Goal: Task Accomplishment & Management: Complete application form

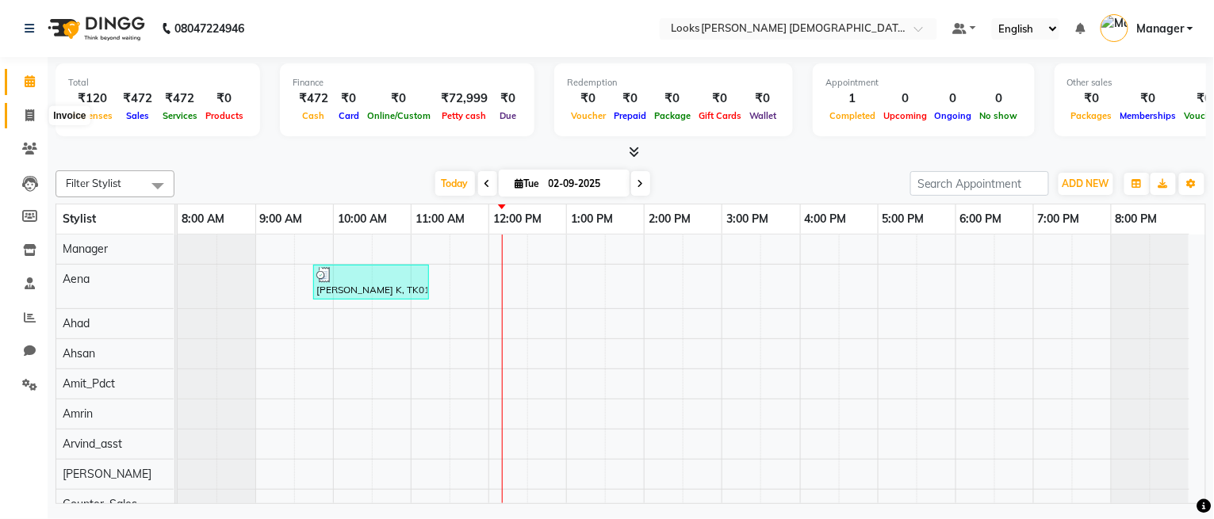
click at [38, 118] on span at bounding box center [30, 116] width 28 height 18
select select "service"
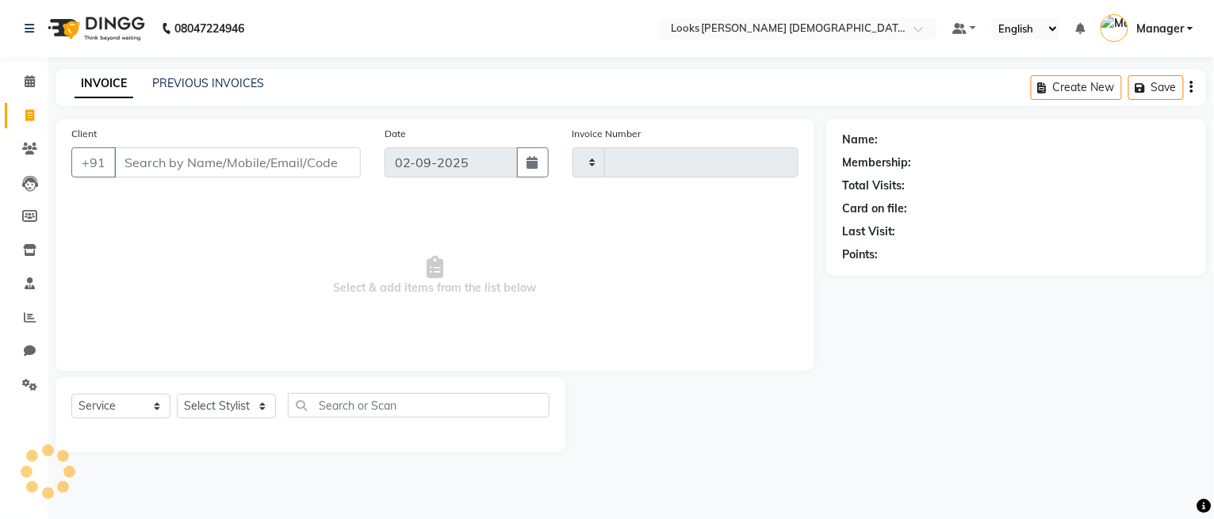
type input "2747"
select select "8706"
click at [209, 413] on select "Select Stylist Aena [PERSON_NAME] Amit_Pdct [PERSON_NAME] [PERSON_NAME] Counter…" at bounding box center [226, 406] width 99 height 25
select select "87732"
click at [177, 395] on select "Select Stylist Aena Ahad Ahsan Amit_Pdct Amrin Arvind_asst Bijender Counter_Sal…" at bounding box center [226, 406] width 99 height 25
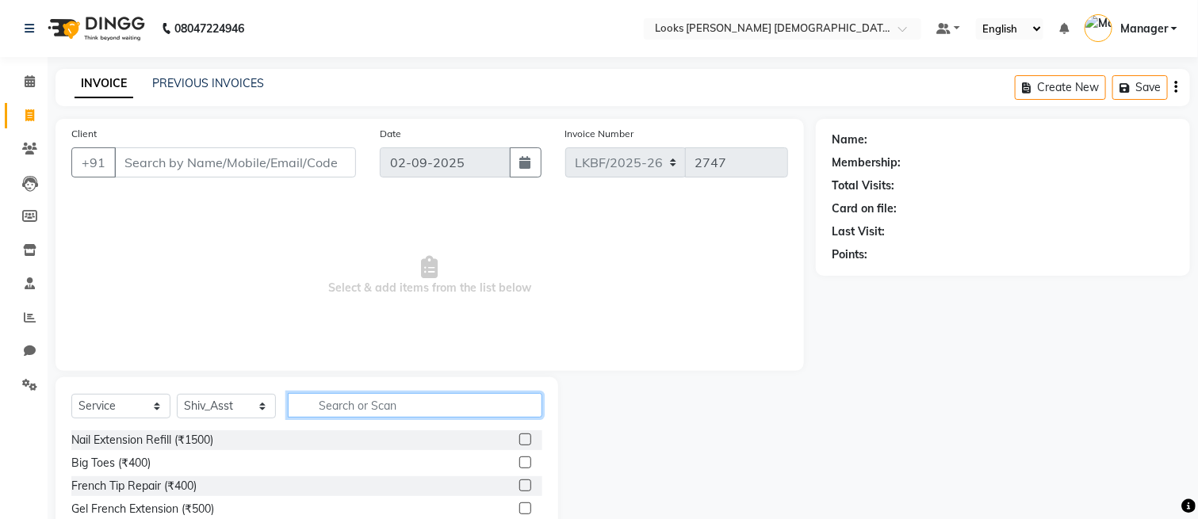
click at [329, 414] on input "text" at bounding box center [415, 405] width 255 height 25
type input "SHAM"
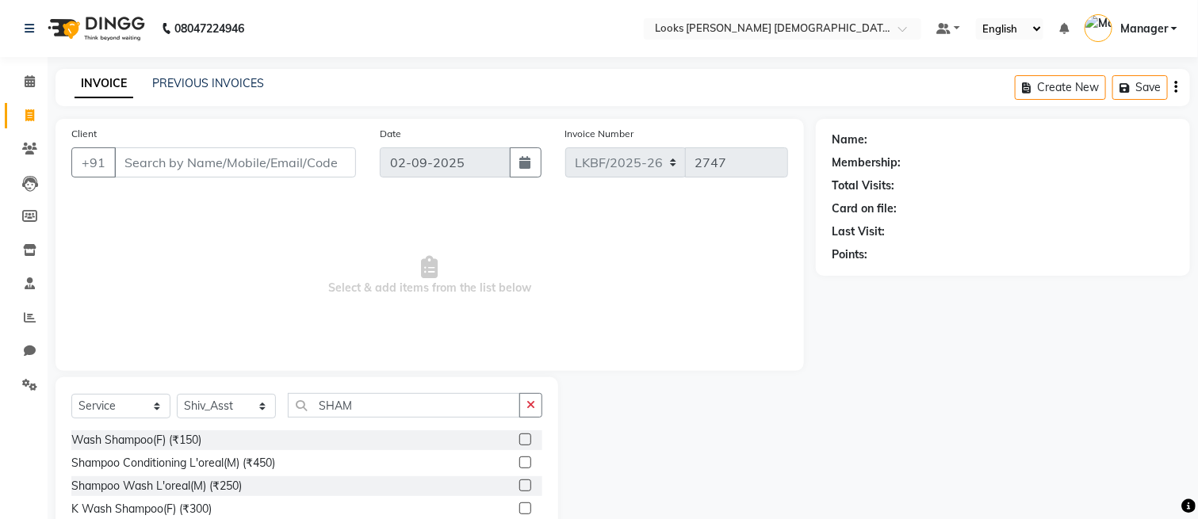
click at [519, 465] on label at bounding box center [525, 463] width 12 height 12
click at [519, 465] on input "checkbox" at bounding box center [524, 463] width 10 height 10
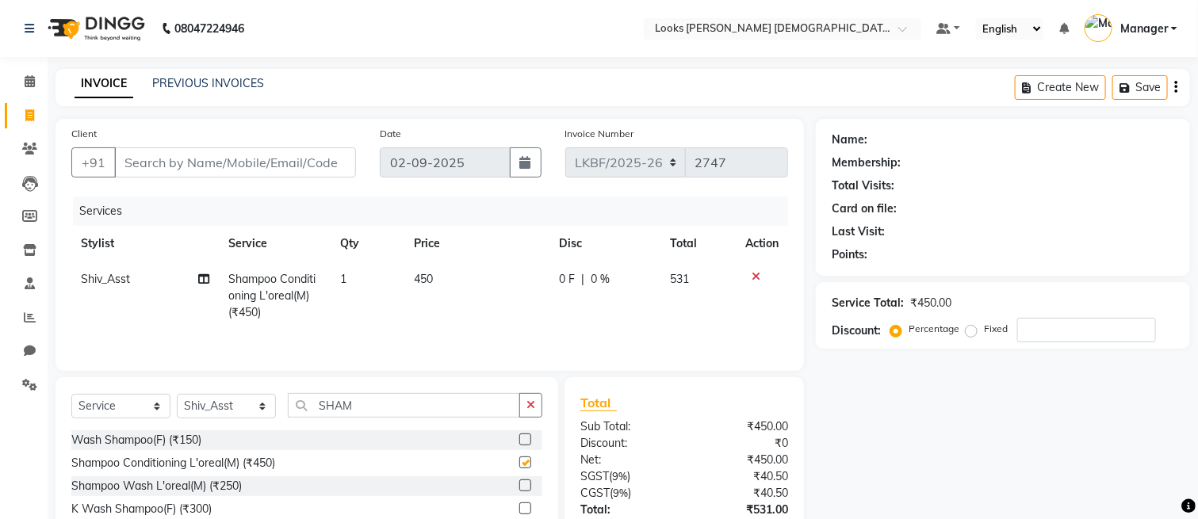
checkbox input "false"
drag, startPoint x: 531, startPoint y: 407, endPoint x: 496, endPoint y: 409, distance: 35.8
click at [530, 406] on icon "button" at bounding box center [530, 405] width 9 height 11
click at [170, 163] on input "Client" at bounding box center [235, 162] width 242 height 30
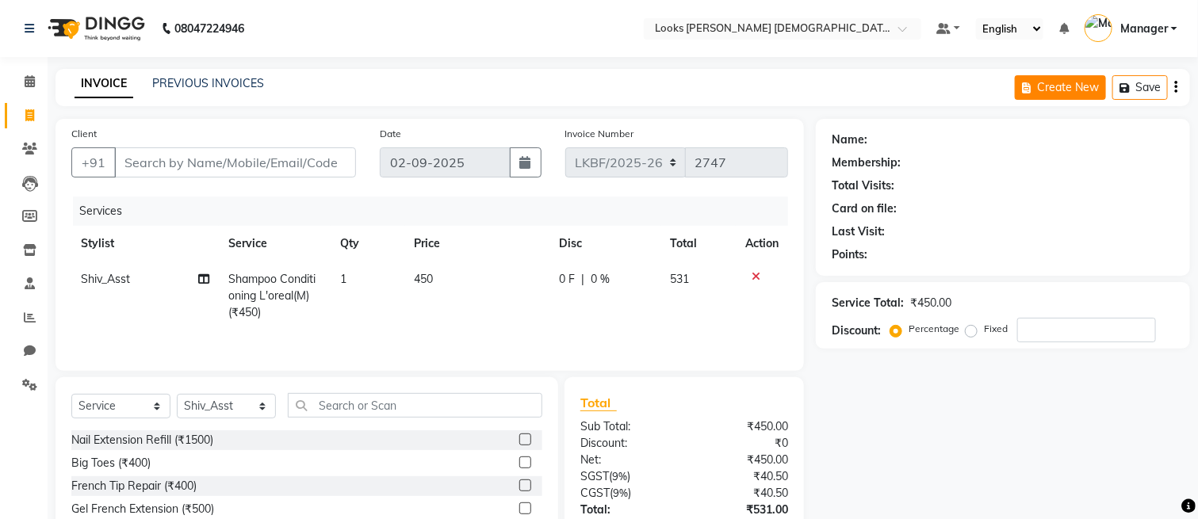
click at [1063, 91] on button "Create New" at bounding box center [1060, 87] width 91 height 25
click at [1174, 90] on button "button" at bounding box center [1175, 87] width 3 height 37
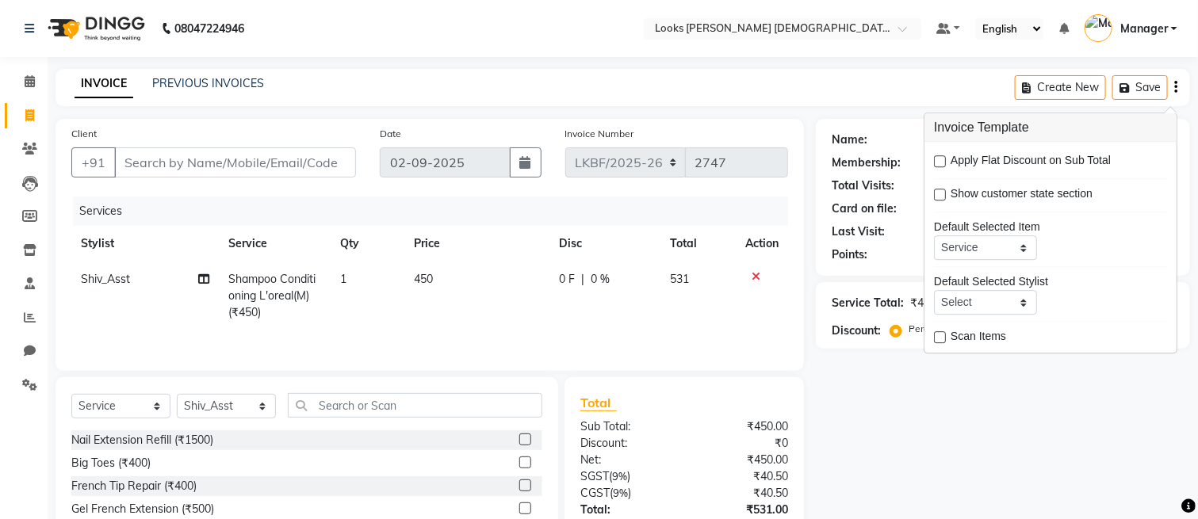
scroll to position [57, 0]
click at [890, 86] on div "INVOICE PREVIOUS INVOICES Create New Save" at bounding box center [622, 87] width 1135 height 37
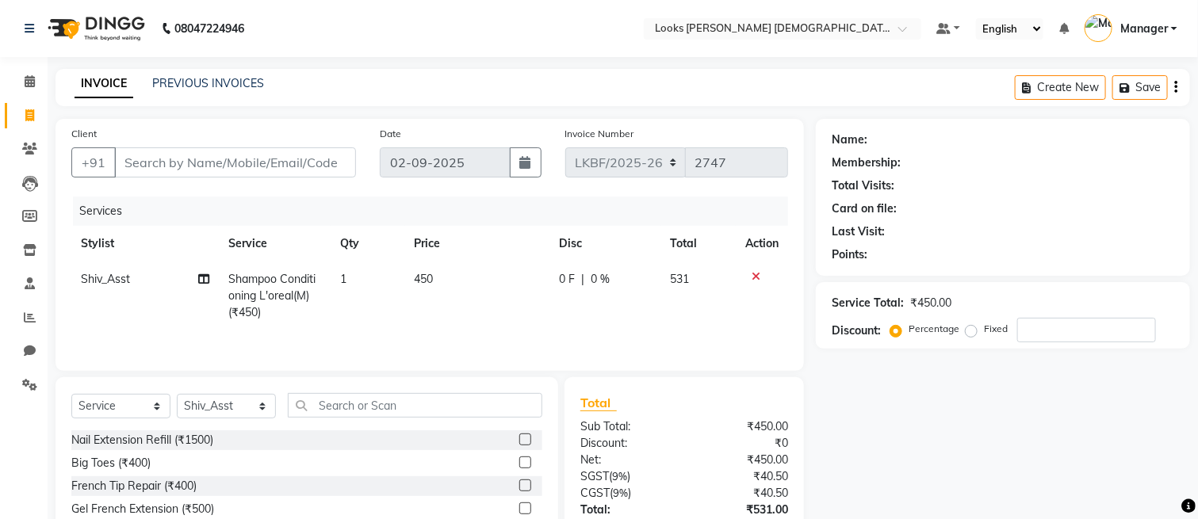
click at [752, 277] on icon at bounding box center [756, 276] width 9 height 11
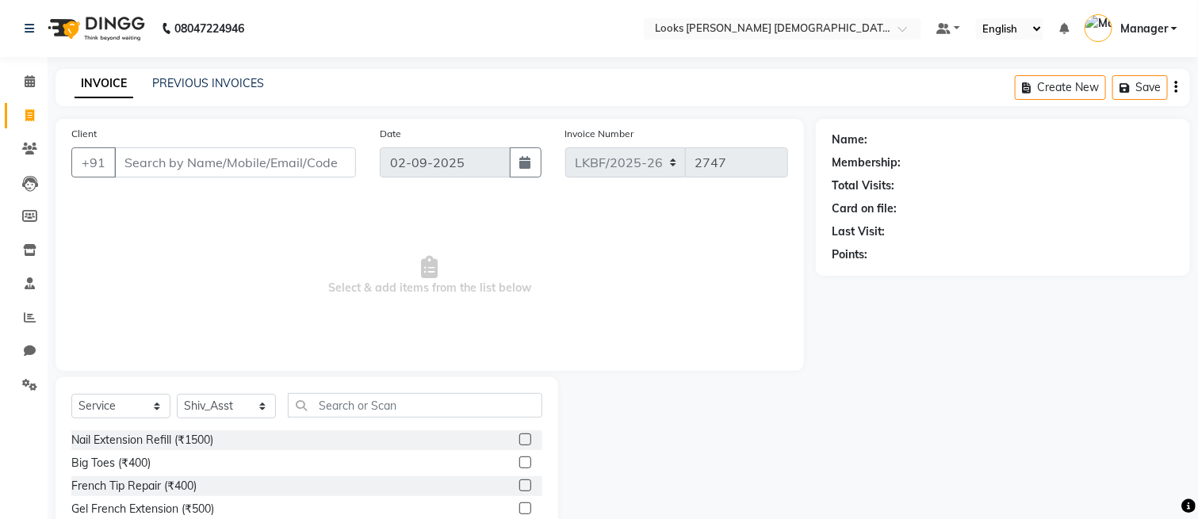
click at [379, 426] on div "Select Service Product Membership Package Voucher Prepaid Gift Card Select Styl…" at bounding box center [306, 411] width 471 height 37
click at [366, 413] on input "text" at bounding box center [415, 405] width 255 height 25
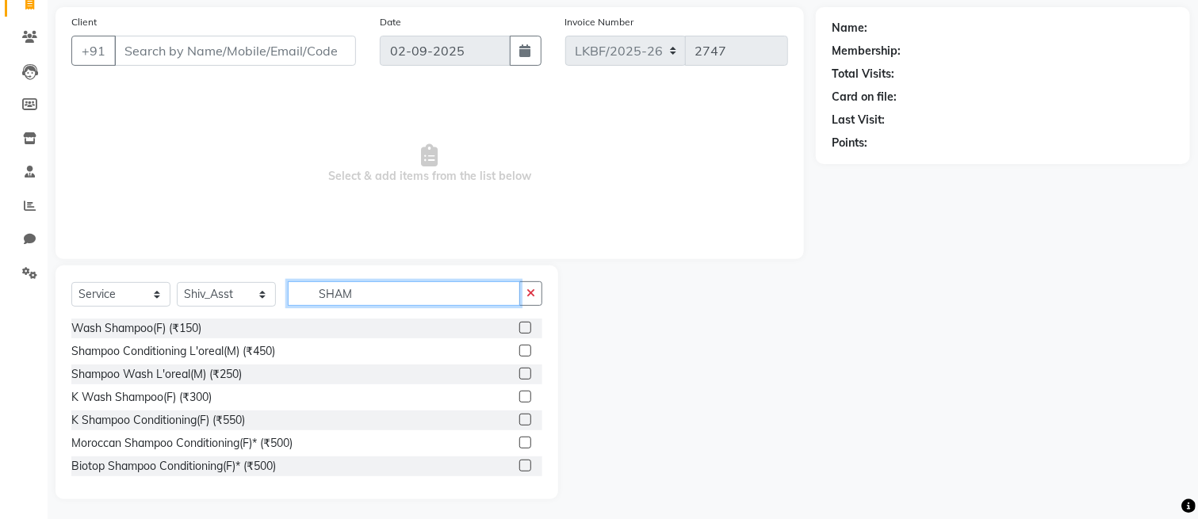
scroll to position [115, 0]
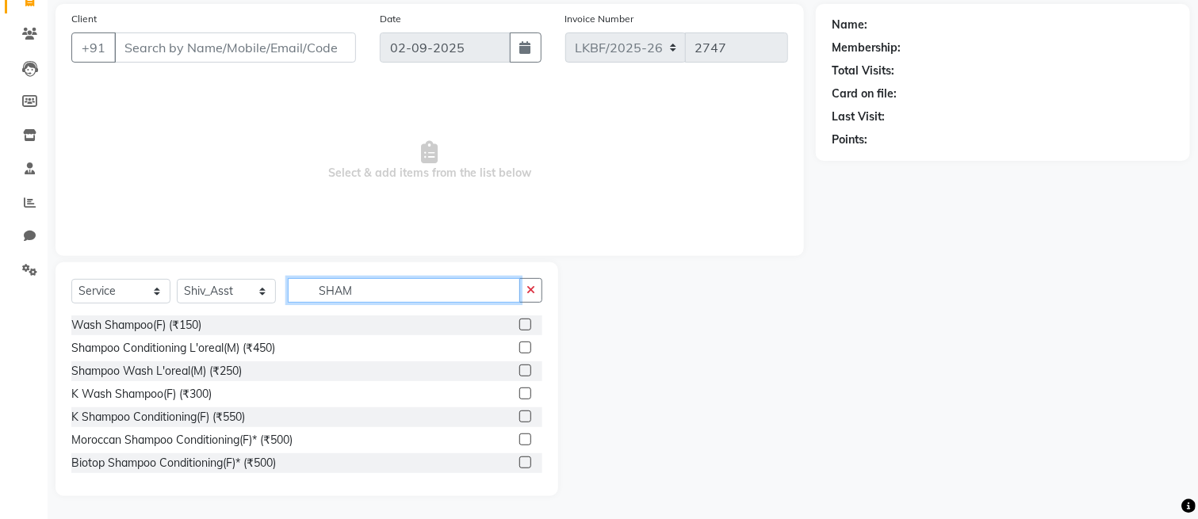
type input "SHAM"
click at [519, 414] on label at bounding box center [525, 417] width 12 height 12
click at [519, 414] on input "checkbox" at bounding box center [524, 417] width 10 height 10
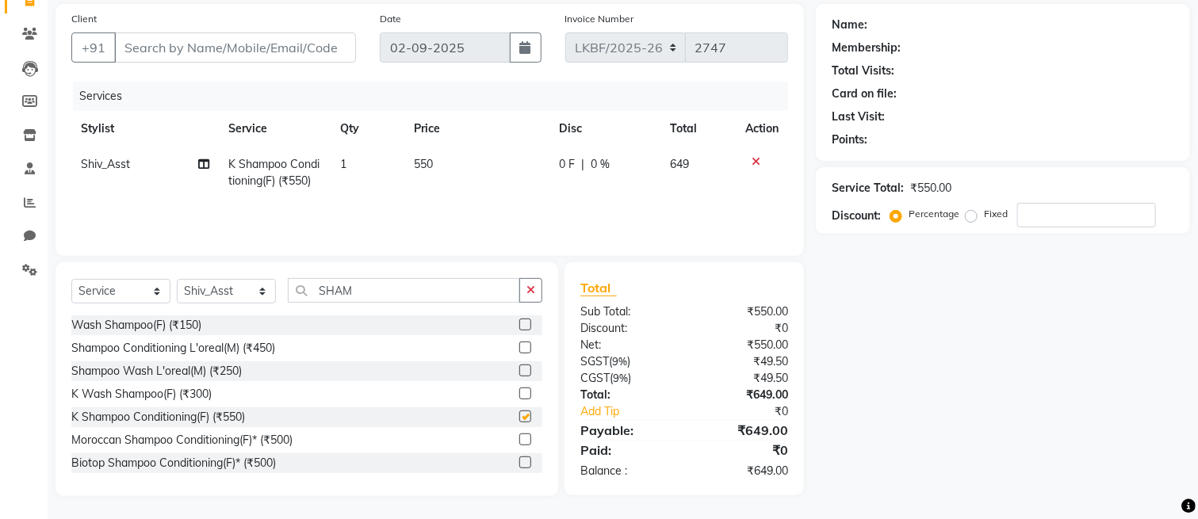
checkbox input "false"
drag, startPoint x: 533, startPoint y: 297, endPoint x: 408, endPoint y: 276, distance: 127.1
click at [533, 297] on button "button" at bounding box center [530, 290] width 23 height 25
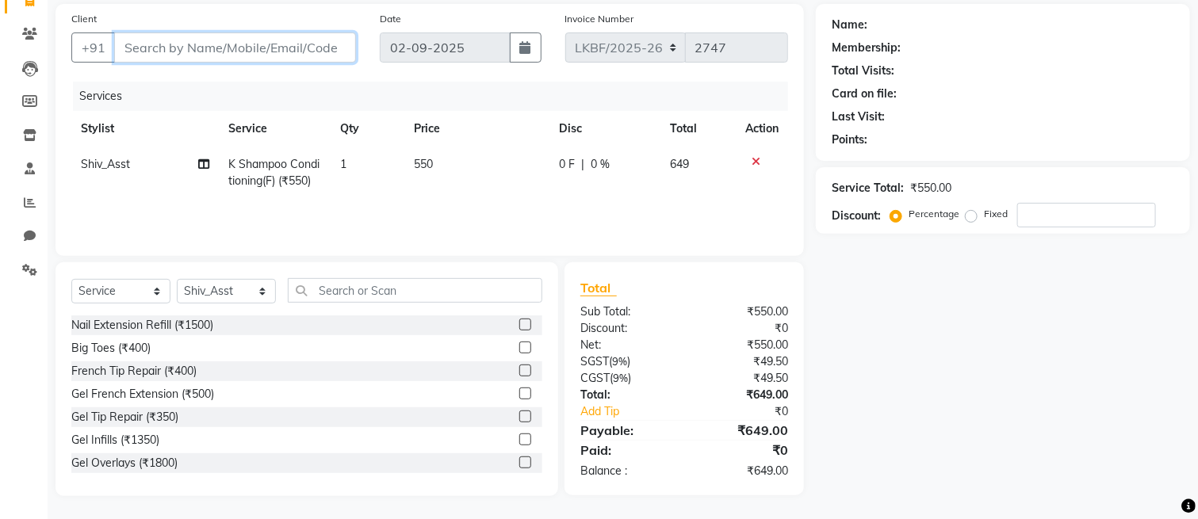
click at [136, 47] on input "Client" at bounding box center [235, 48] width 242 height 30
type input "9"
type input "0"
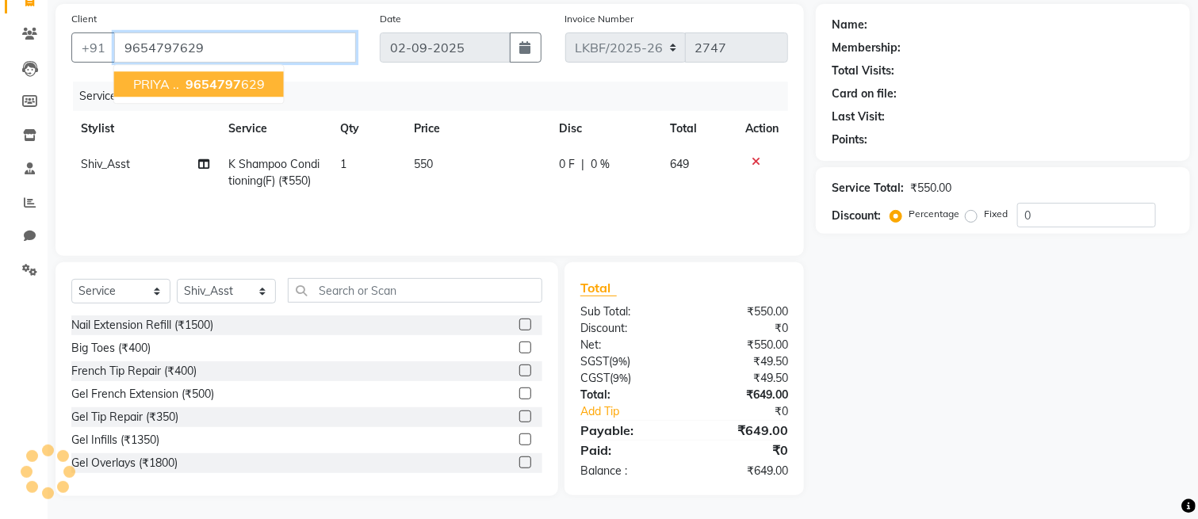
type input "9654797629"
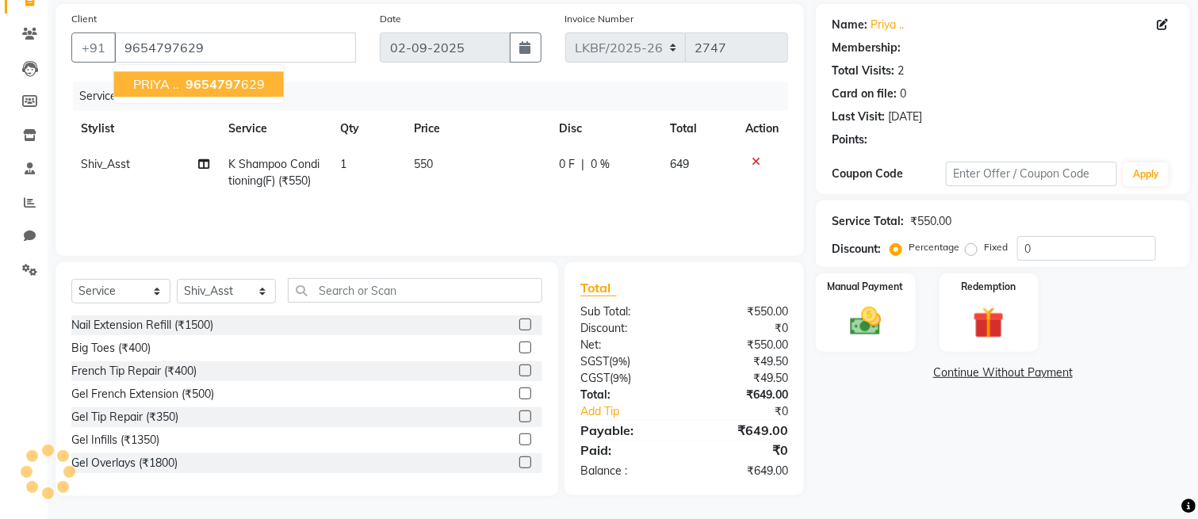
select select "1: Object"
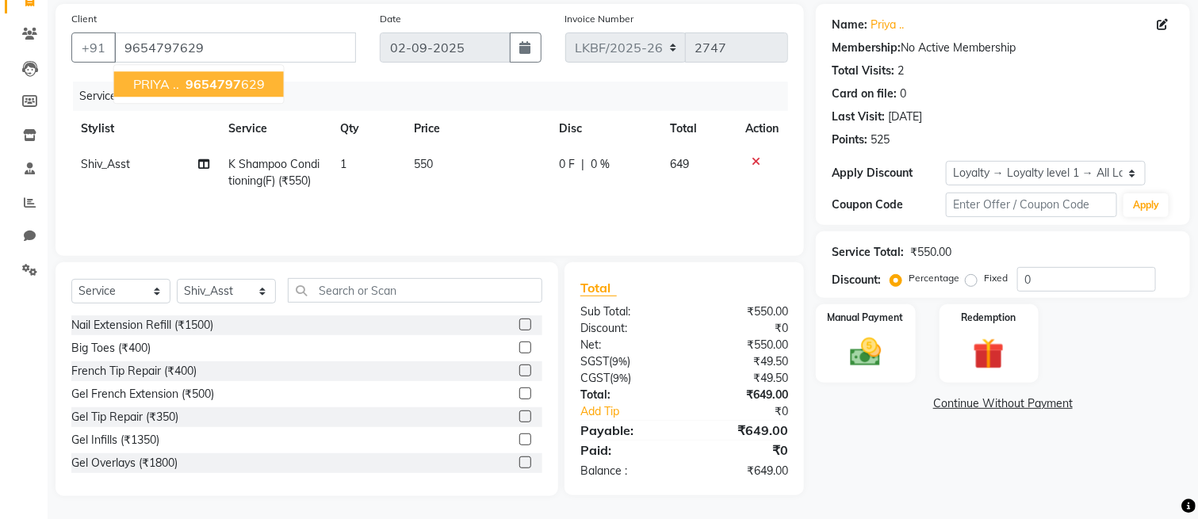
click at [254, 84] on ngb-highlight "9654797 629" at bounding box center [223, 84] width 82 height 16
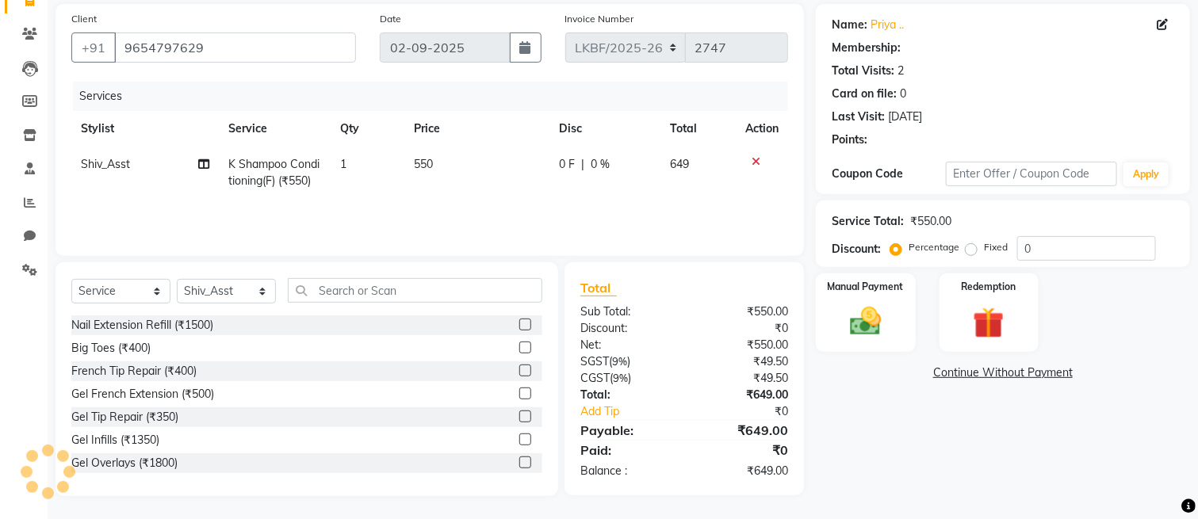
select select "1: Object"
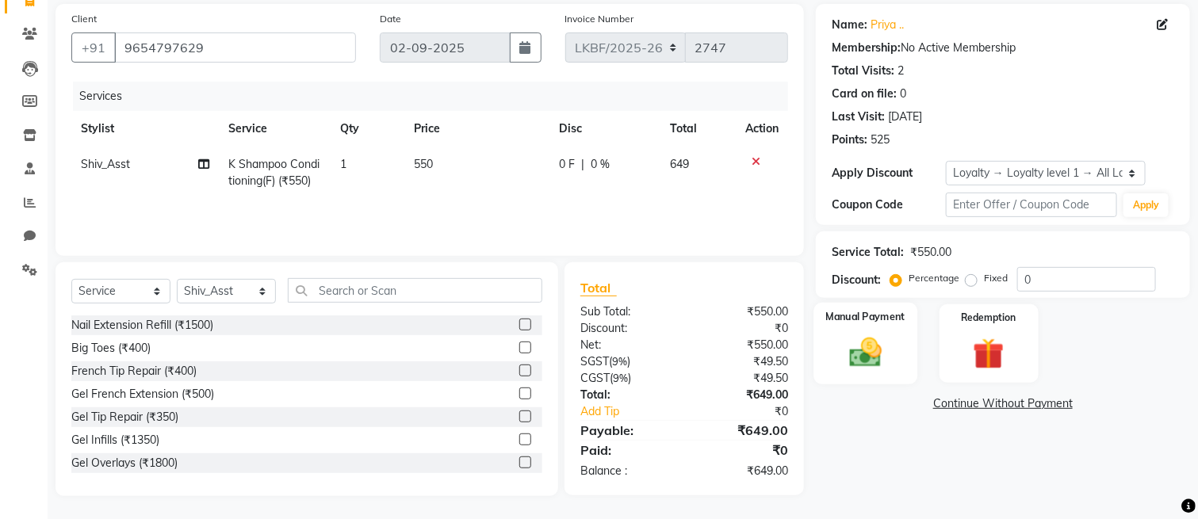
click at [860, 363] on img at bounding box center [865, 353] width 53 height 37
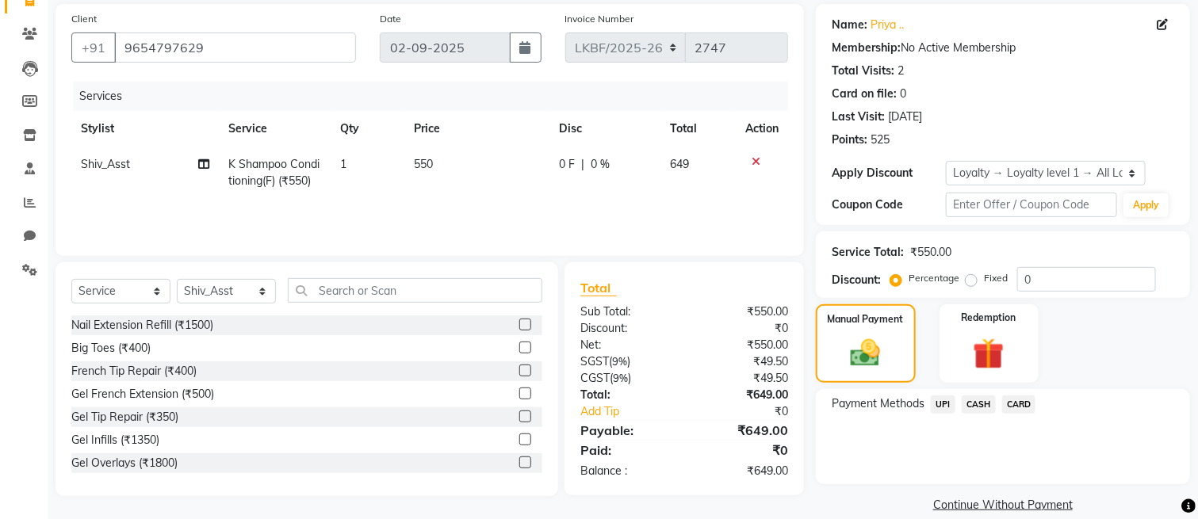
click at [1012, 402] on span "CARD" at bounding box center [1019, 405] width 34 height 18
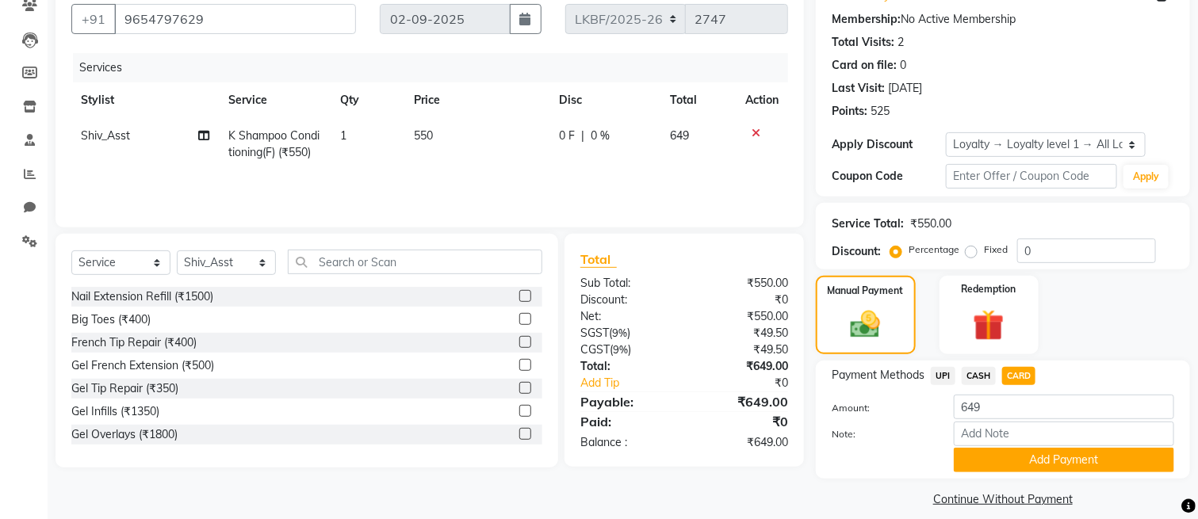
scroll to position [159, 0]
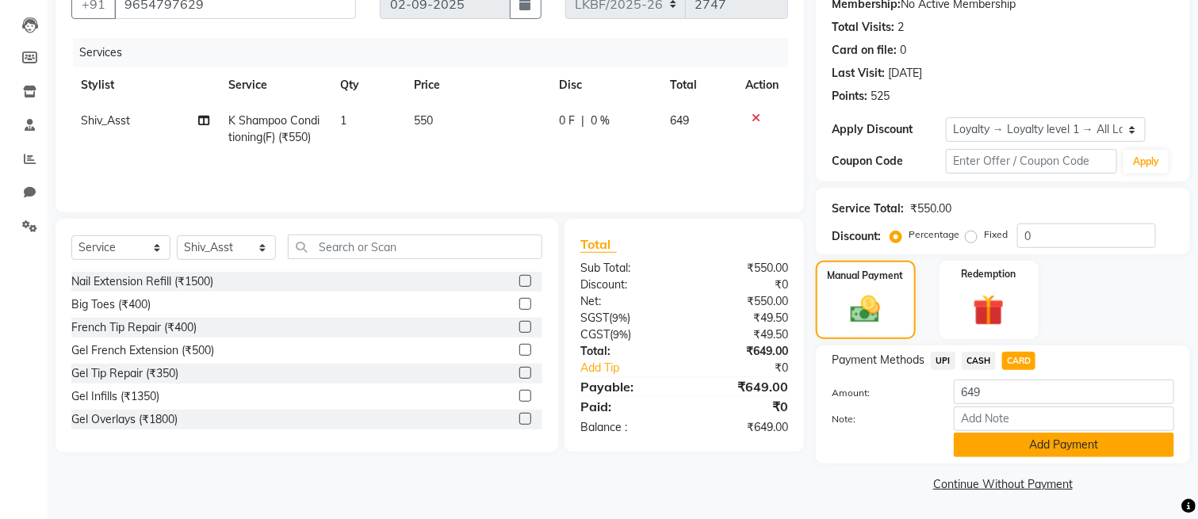
click at [1014, 434] on button "Add Payment" at bounding box center [1064, 445] width 220 height 25
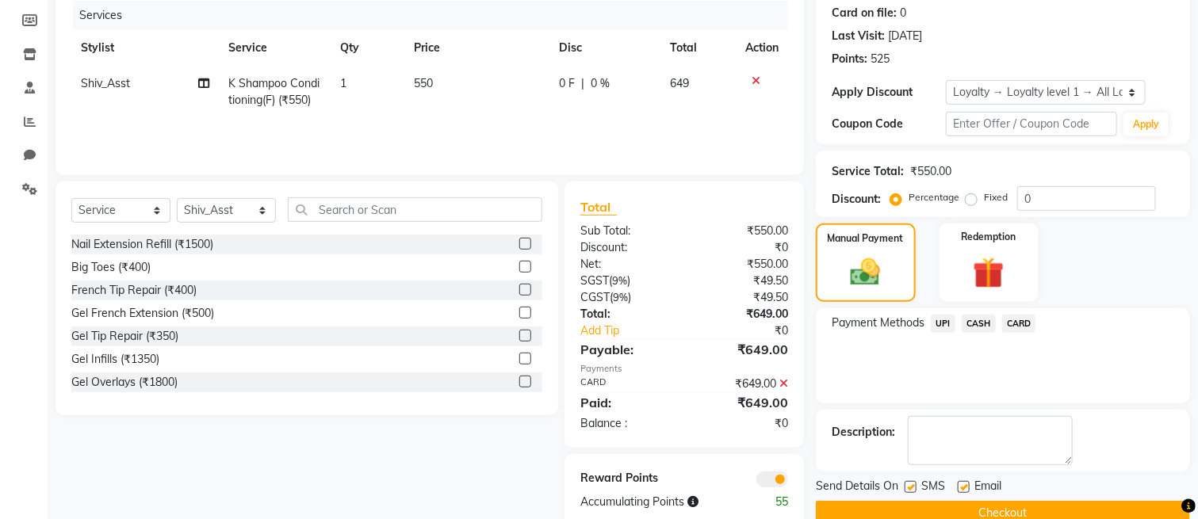
scroll to position [226, 0]
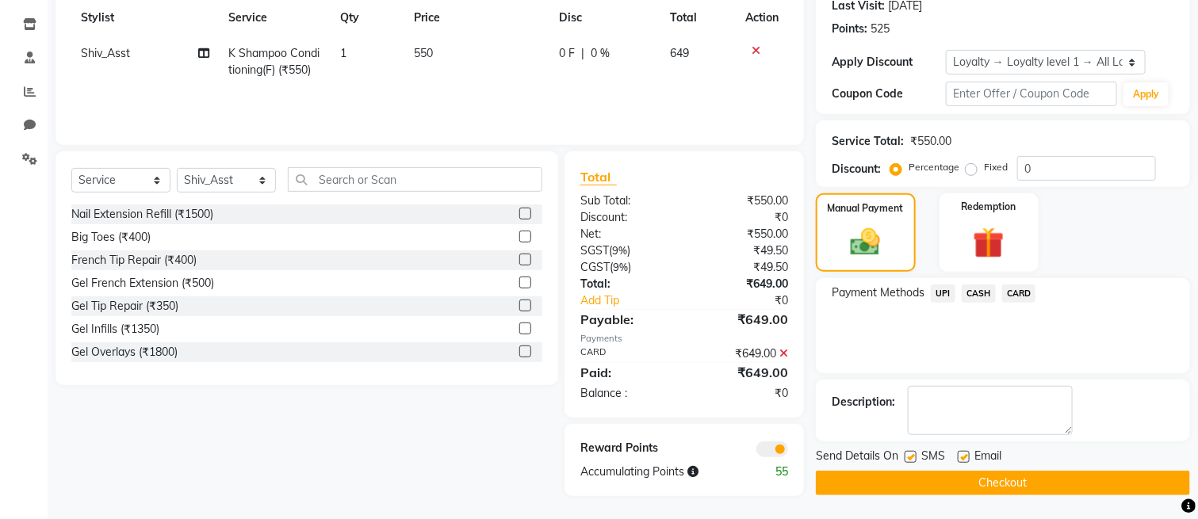
click at [918, 487] on button "Checkout" at bounding box center [1003, 483] width 374 height 25
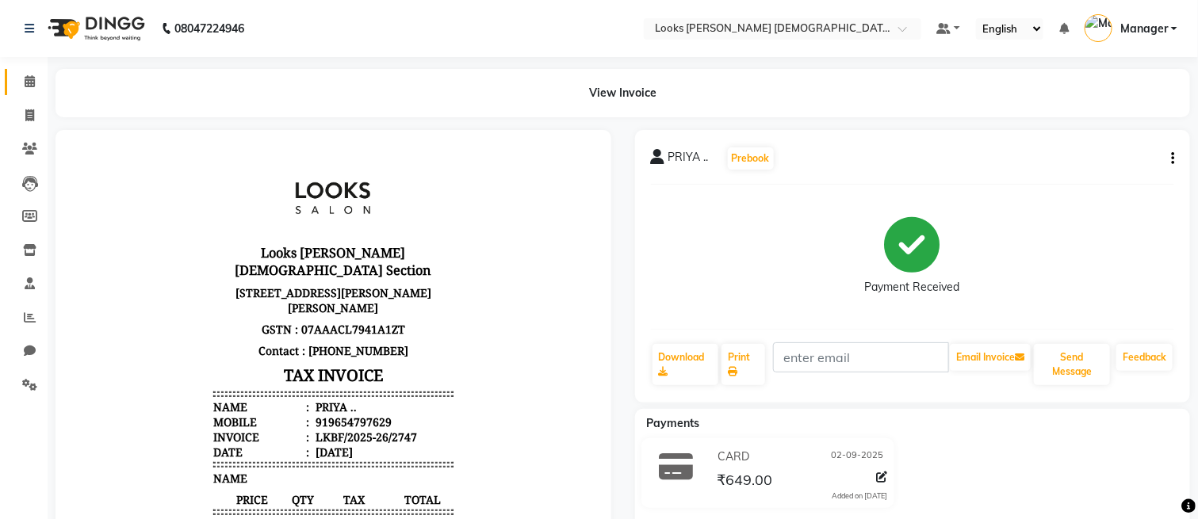
click at [11, 85] on link "Calendar" at bounding box center [24, 82] width 38 height 26
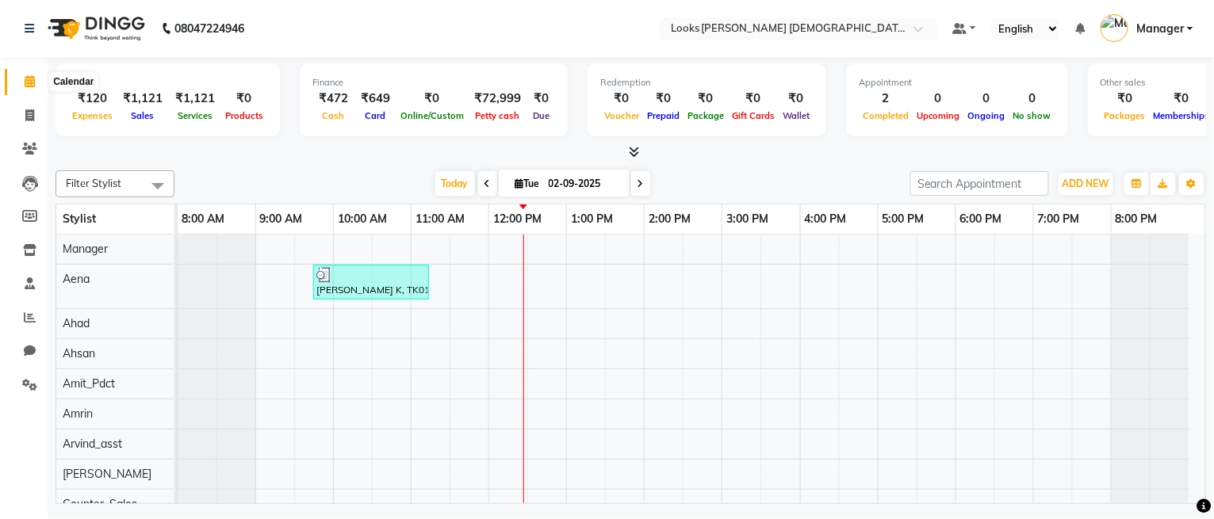
click at [28, 87] on icon at bounding box center [30, 81] width 10 height 12
click at [21, 87] on span at bounding box center [30, 82] width 28 height 18
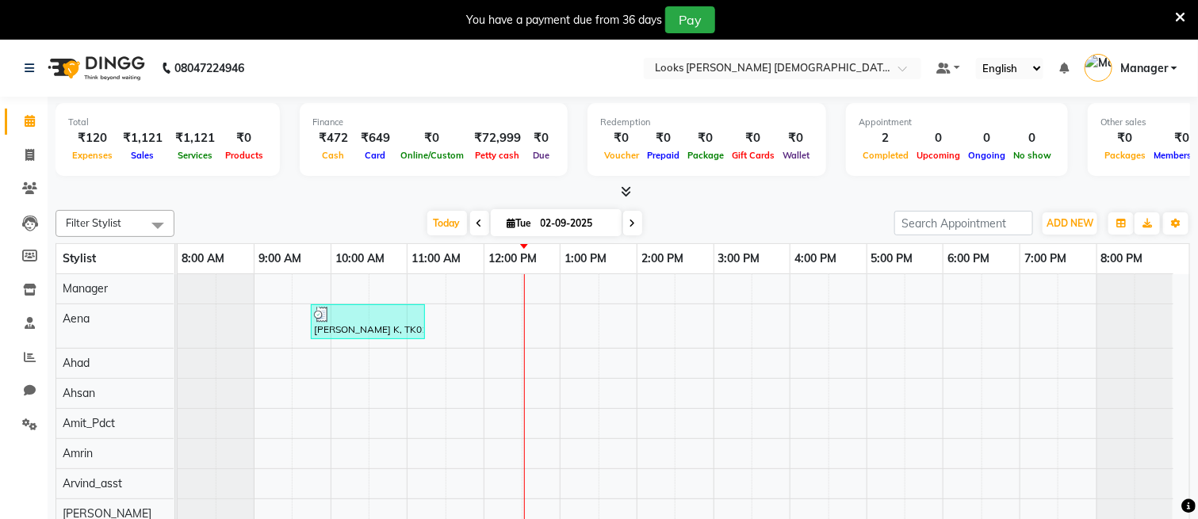
click at [1169, 12] on div "You have a payment due from 36 days Pay" at bounding box center [590, 19] width 1169 height 27
click at [1185, 17] on icon at bounding box center [1180, 17] width 10 height 14
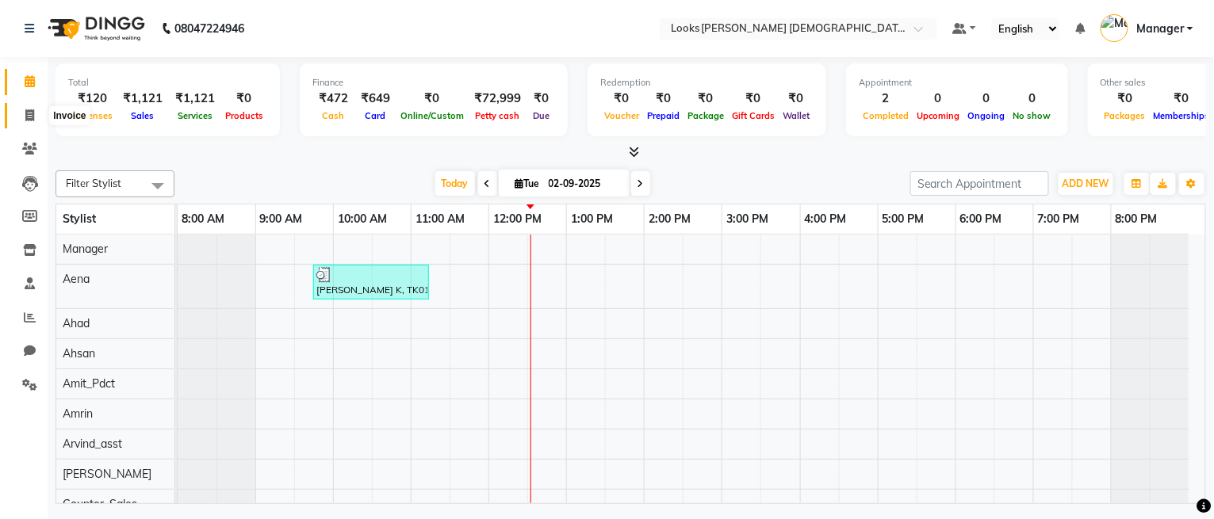
click at [27, 109] on icon at bounding box center [29, 115] width 9 height 12
select select "service"
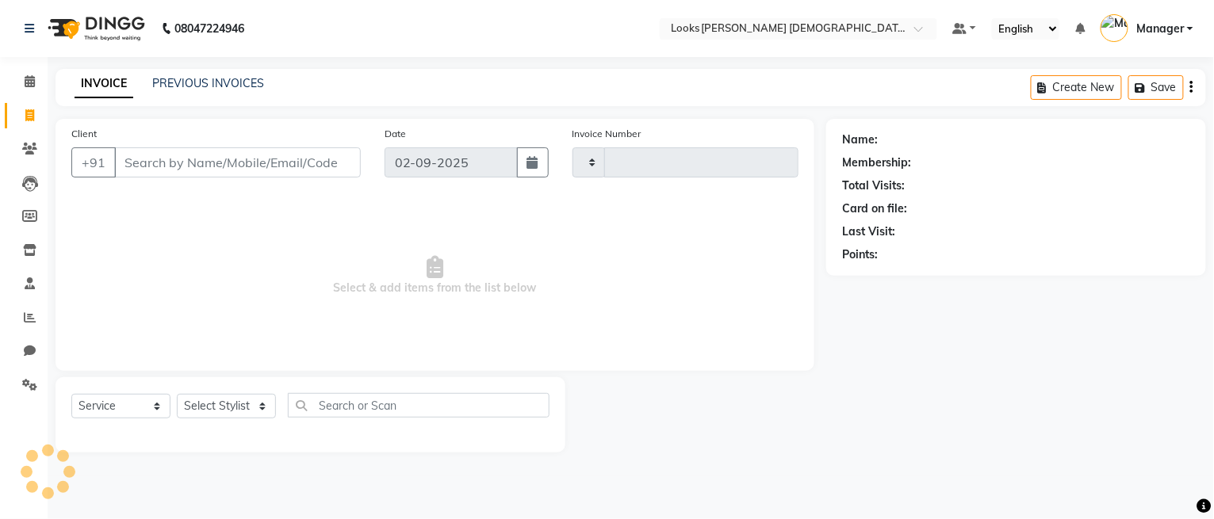
type input "2748"
select select "8706"
click at [1145, 78] on button "Save" at bounding box center [1155, 87] width 55 height 25
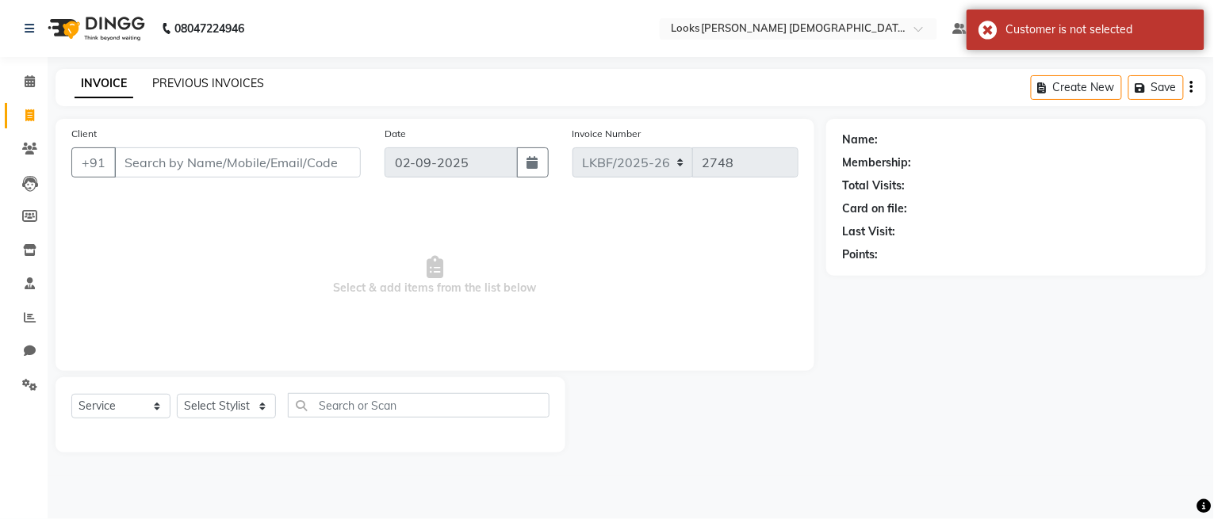
click at [166, 84] on link "PREVIOUS INVOICES" at bounding box center [208, 83] width 112 height 14
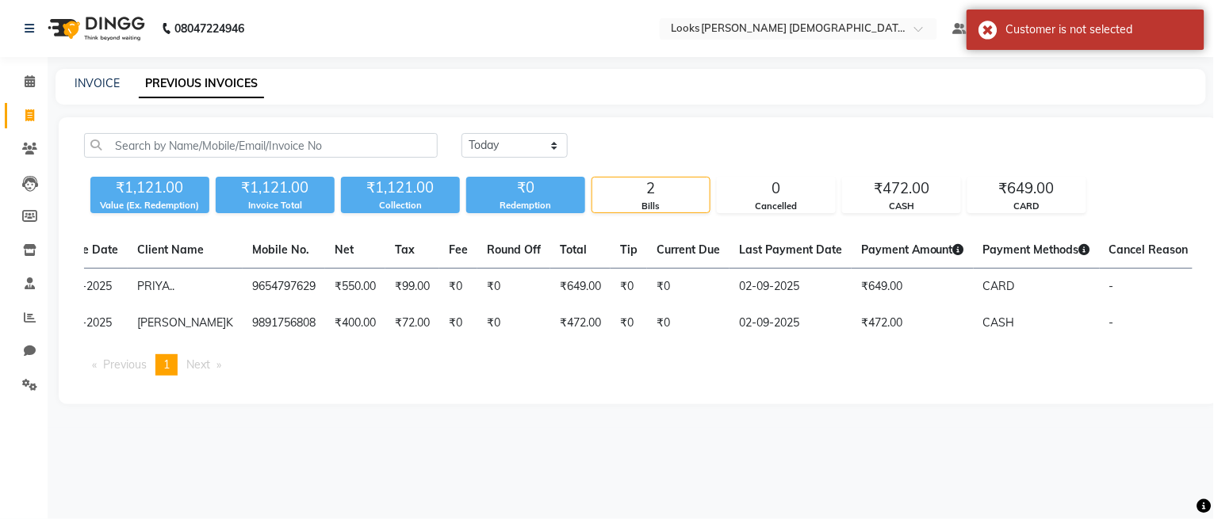
scroll to position [0, 49]
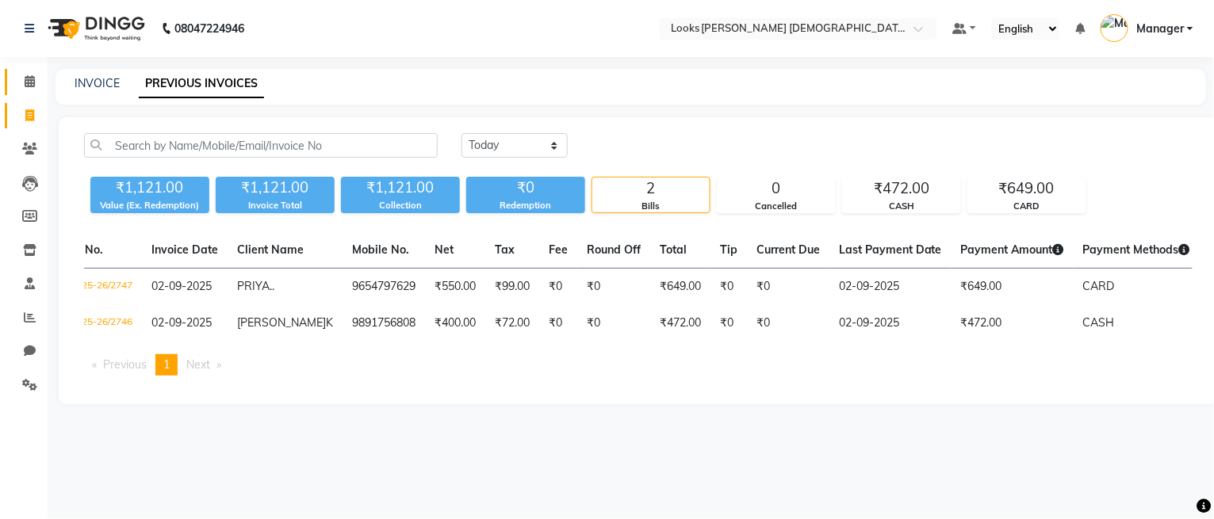
click at [25, 82] on icon at bounding box center [30, 81] width 10 height 12
